Goal: Task Accomplishment & Management: Complete application form

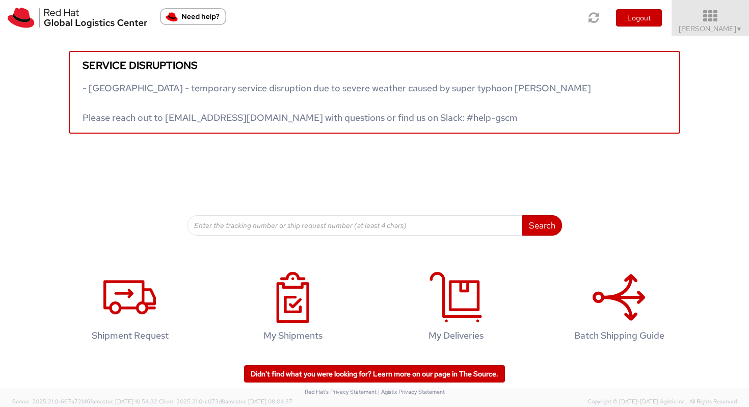
click at [732, 28] on span "Vitoria Alencar ▼" at bounding box center [711, 28] width 64 height 9
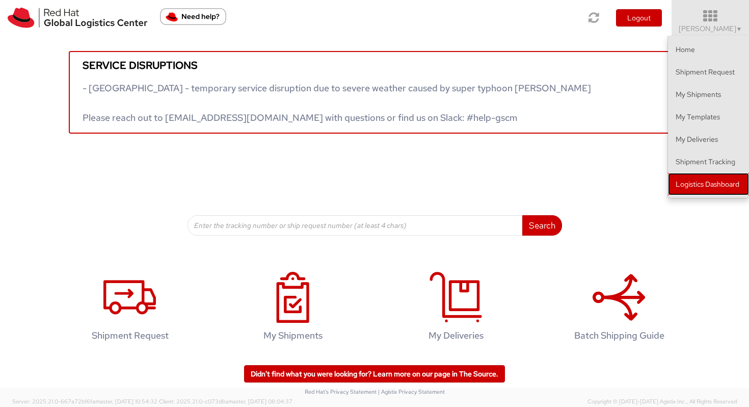
click at [708, 175] on link "Logistics Dashboard" at bounding box center [708, 184] width 81 height 22
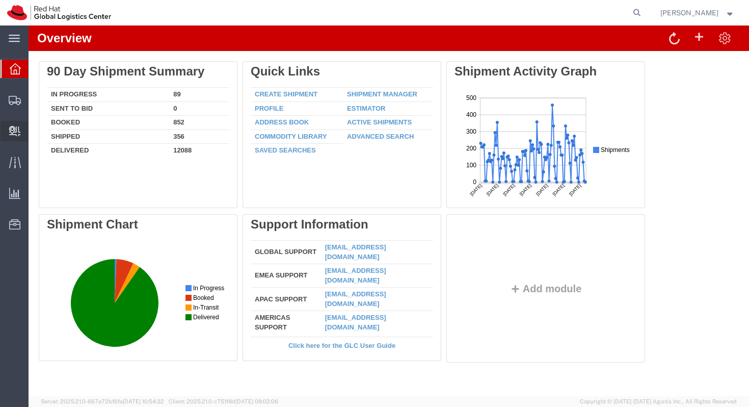
click at [0, 0] on span "Create Delivery" at bounding box center [0, 0] width 0 height 0
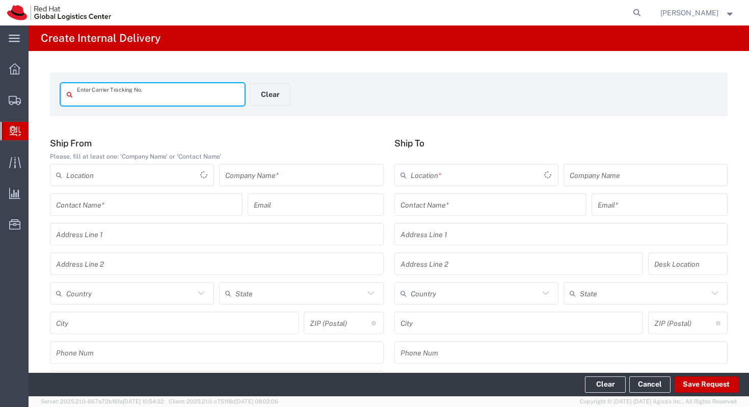
click at [186, 97] on input "text" at bounding box center [158, 95] width 162 height 18
type input "394005802112"
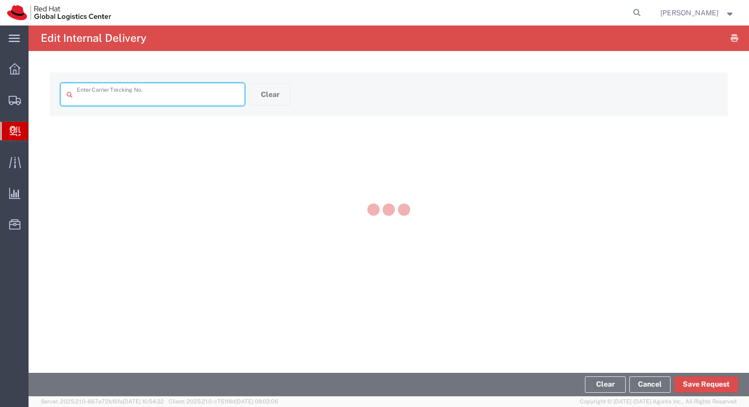
type input "394005802112"
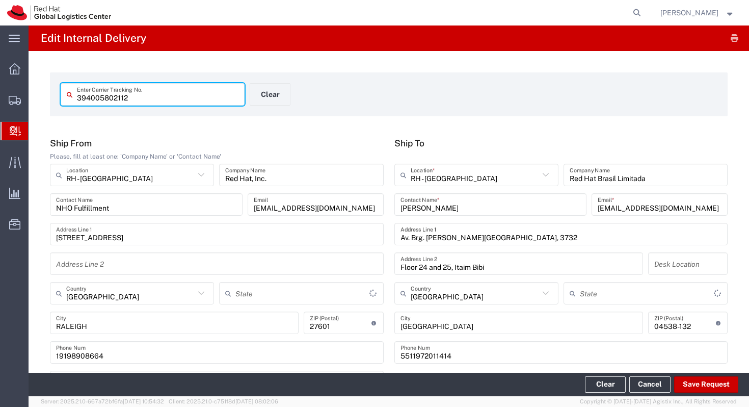
type input "Your Packaging"
type input "[US_STATE]"
type input "[GEOGRAPHIC_DATA]"
type input "International Economy"
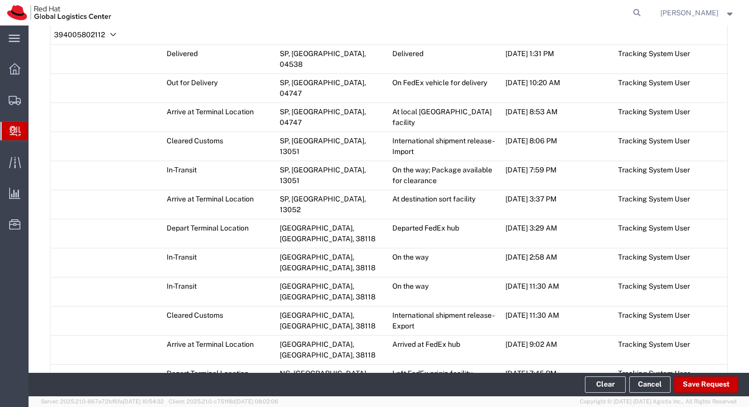
scroll to position [686, 0]
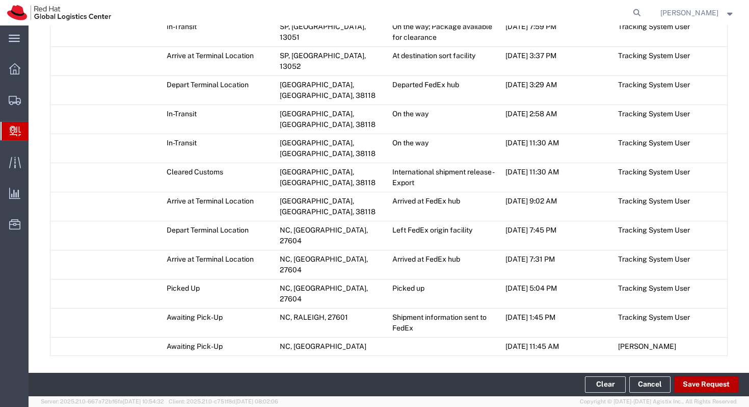
click at [714, 390] on button "Save Request" at bounding box center [706, 384] width 64 height 16
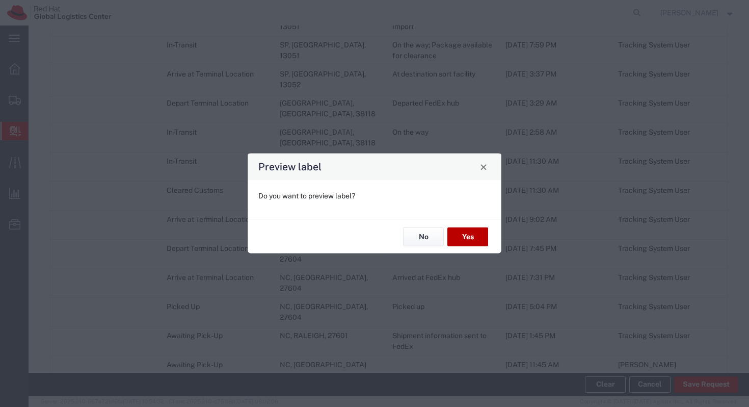
click at [470, 235] on button "Yes" at bounding box center [467, 236] width 41 height 19
